Goal: Find specific page/section: Find specific page/section

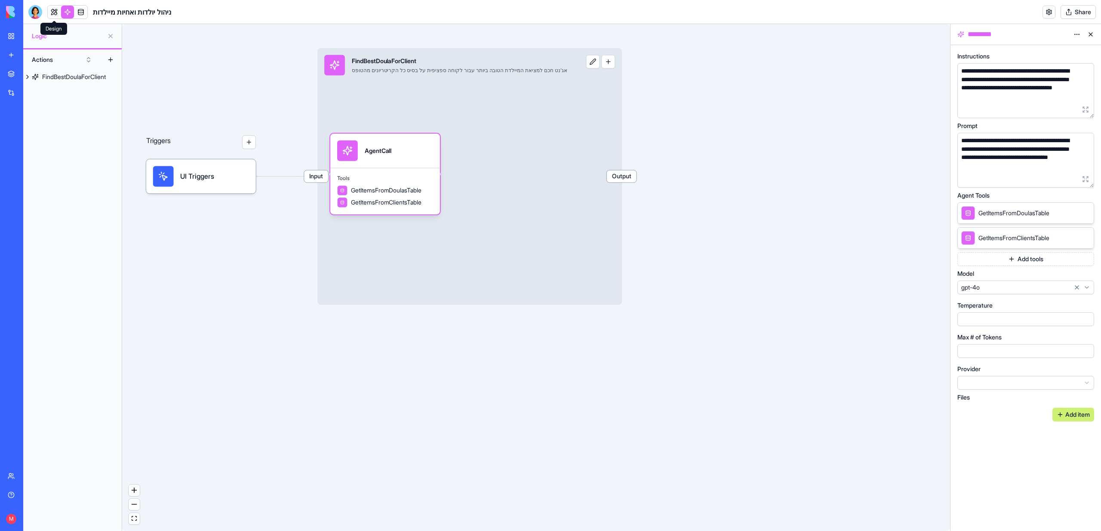
click at [52, 15] on link at bounding box center [54, 12] width 13 height 13
click at [36, 16] on div at bounding box center [35, 12] width 14 height 14
click at [51, 11] on button at bounding box center [54, 12] width 13 height 13
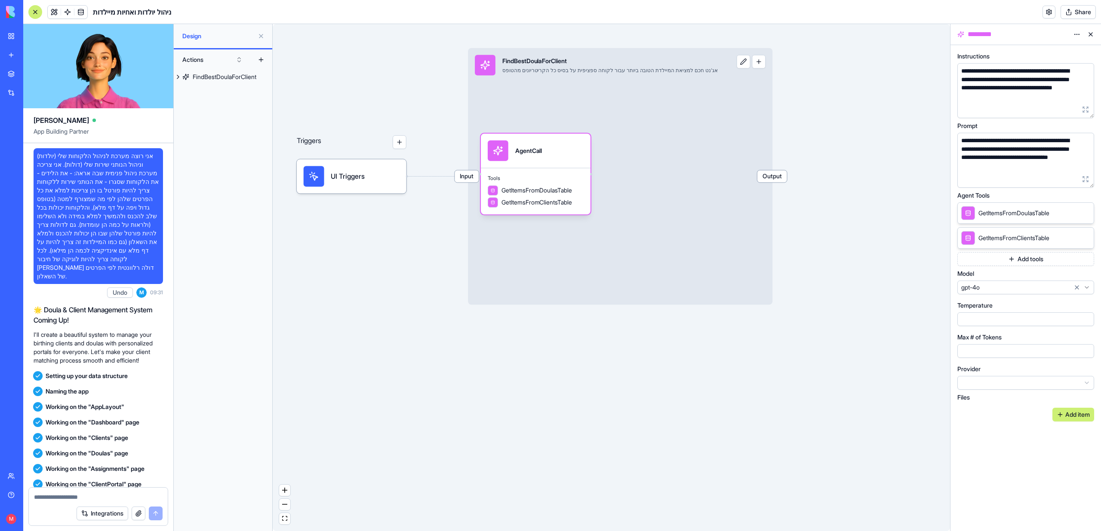
scroll to position [41654, 0]
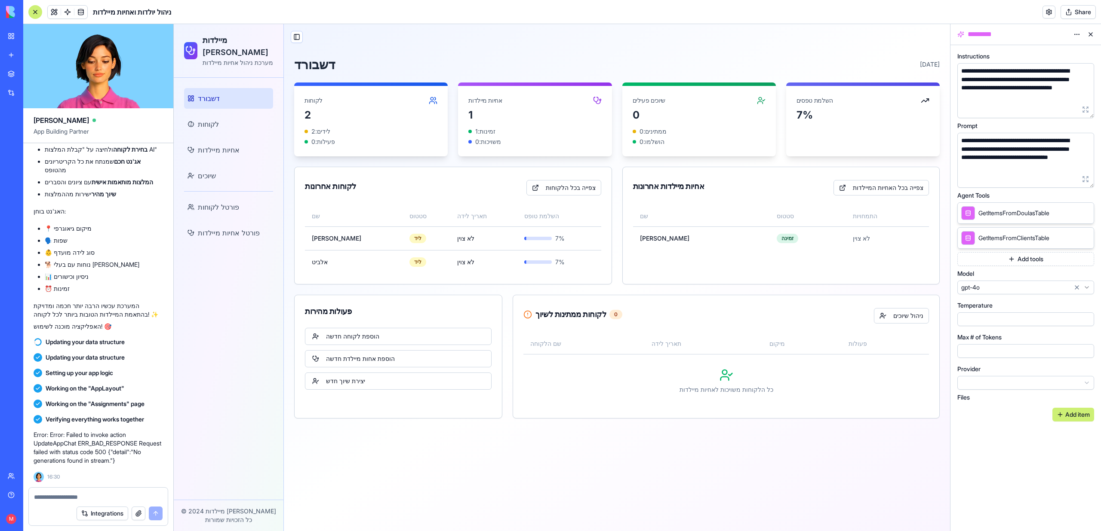
scroll to position [41378, 0]
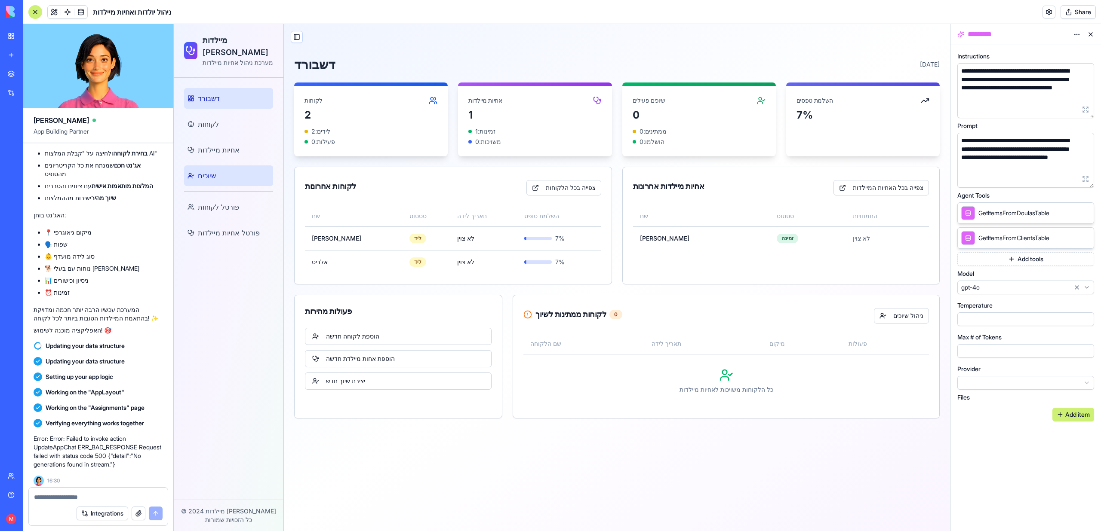
click at [211, 175] on span "שיוכים" at bounding box center [207, 176] width 18 height 10
